Goal: Transaction & Acquisition: Purchase product/service

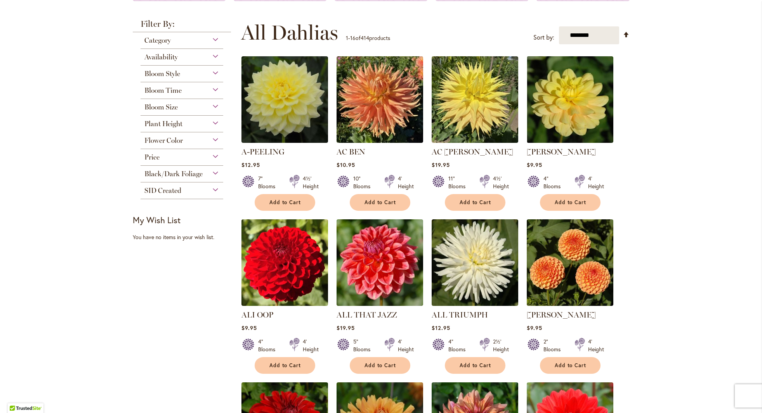
scroll to position [34, 0]
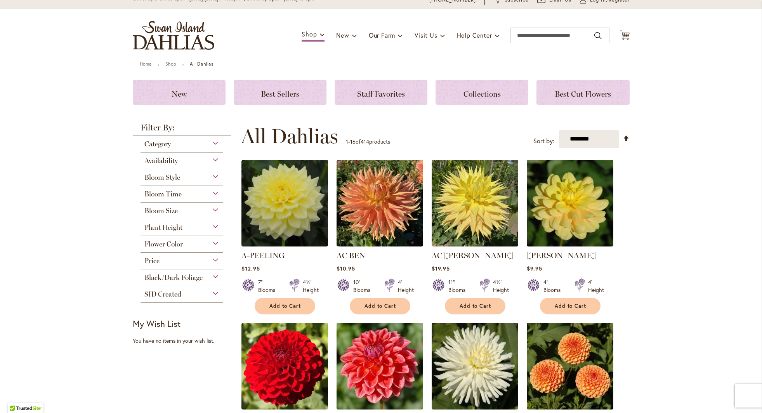
click at [187, 243] on div "Flower Color" at bounding box center [182, 242] width 83 height 12
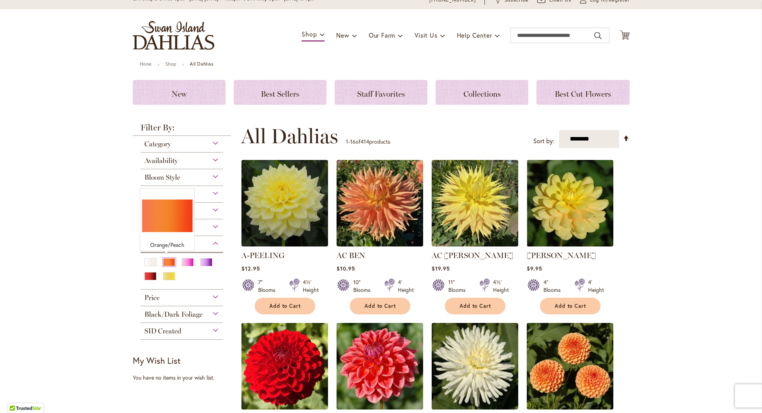
click at [168, 262] on div "Orange/Peach" at bounding box center [169, 262] width 12 height 8
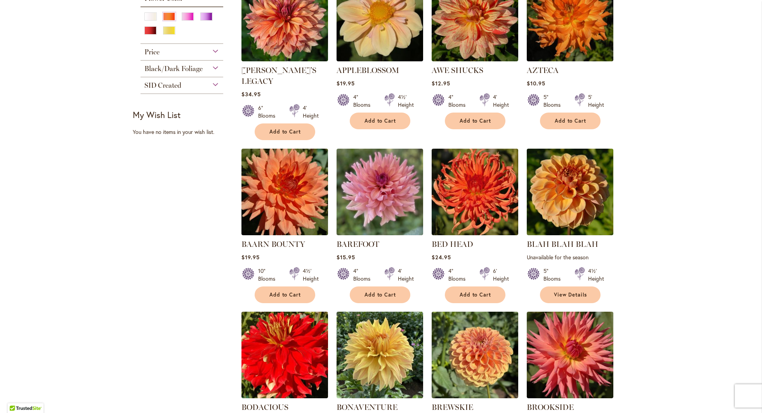
scroll to position [563, 0]
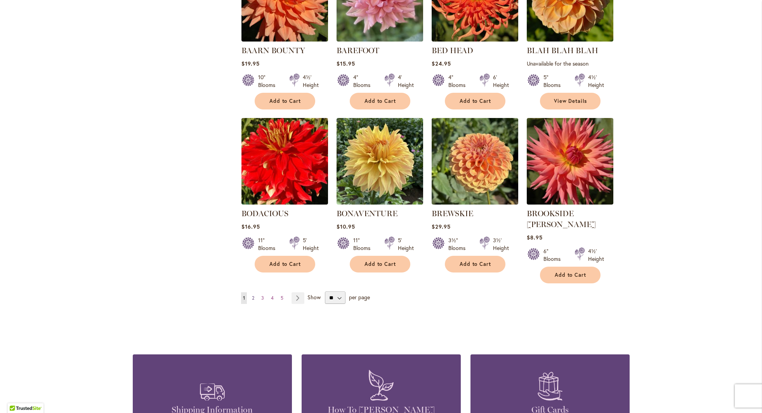
click at [252, 295] on span "2" at bounding box center [253, 298] width 2 height 6
